Goal: Task Accomplishment & Management: Use online tool/utility

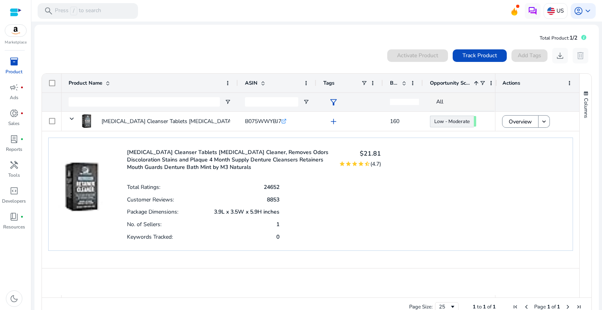
scroll to position [17, 0]
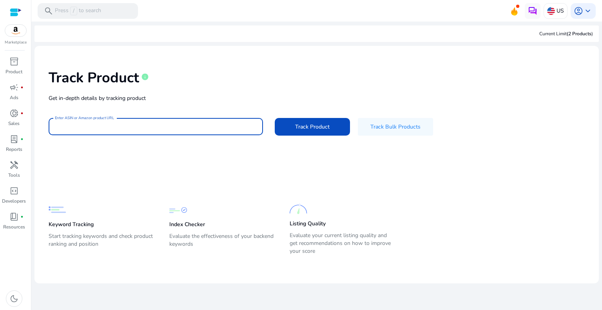
paste input "**********"
type input "**********"
click at [315, 123] on span "Track Product" at bounding box center [312, 127] width 34 height 8
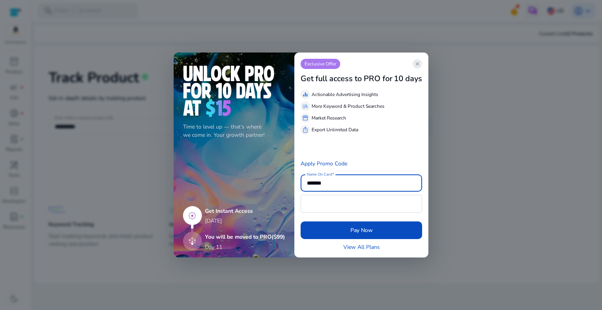
click at [416, 63] on span "close" at bounding box center [417, 64] width 6 height 6
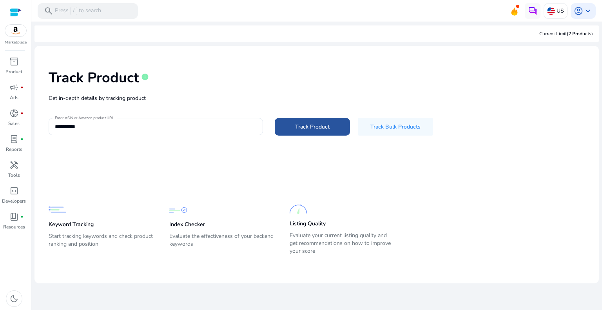
click at [308, 122] on span at bounding box center [312, 126] width 75 height 19
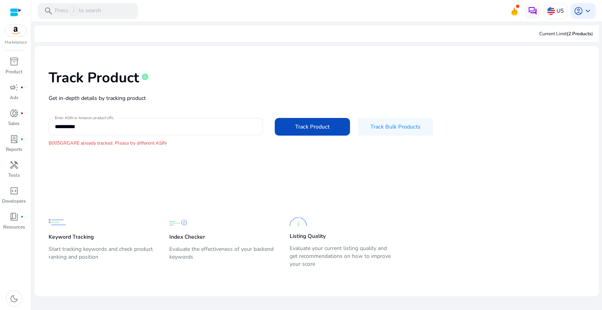
click at [22, 35] on img at bounding box center [15, 31] width 21 height 12
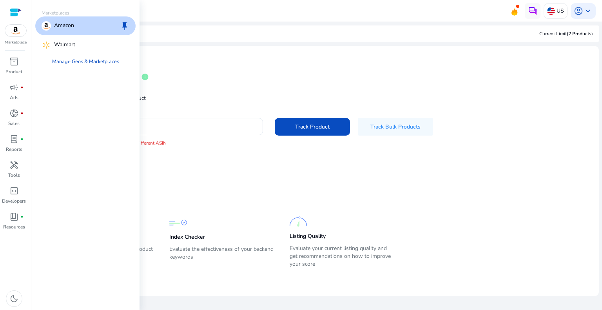
click at [97, 33] on div "Amazon keep" at bounding box center [85, 25] width 100 height 19
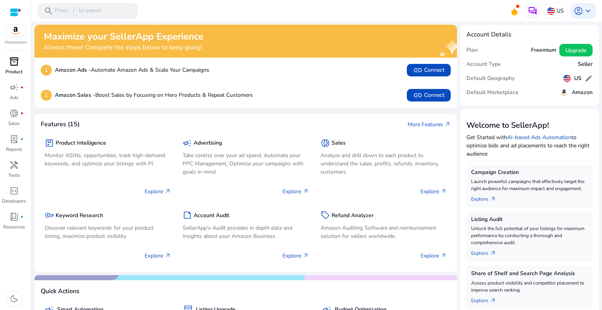
click at [13, 65] on span "inventory_2" at bounding box center [13, 61] width 9 height 9
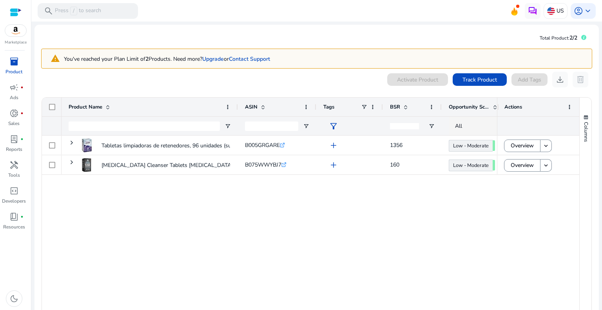
scroll to position [41, 0]
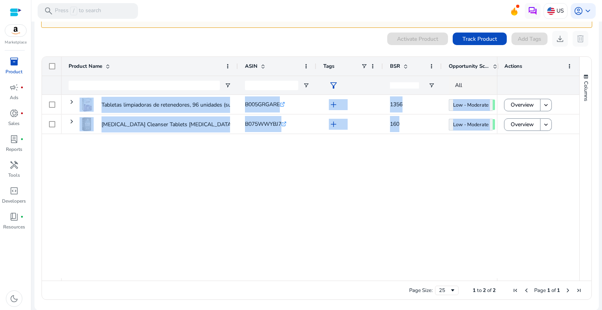
drag, startPoint x: 186, startPoint y: 277, endPoint x: 262, endPoint y: 288, distance: 77.2
click at [262, 288] on div "Drag here to set row groups Drag here to set column labels Product Name ASIN" at bounding box center [317, 177] width 550 height 243
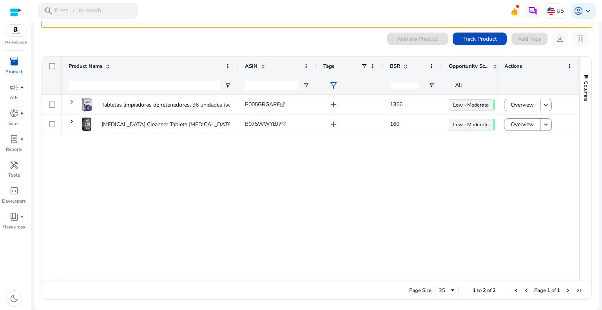
click at [291, 246] on div "Tabletas limpiadoras de retenedores, 96 unidades (suministro... B005GRGARE .st0…" at bounding box center [279, 186] width 435 height 183
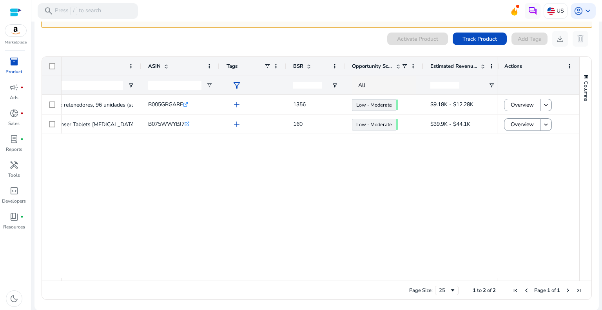
scroll to position [0, 0]
